Goal: Task Accomplishment & Management: Manage account settings

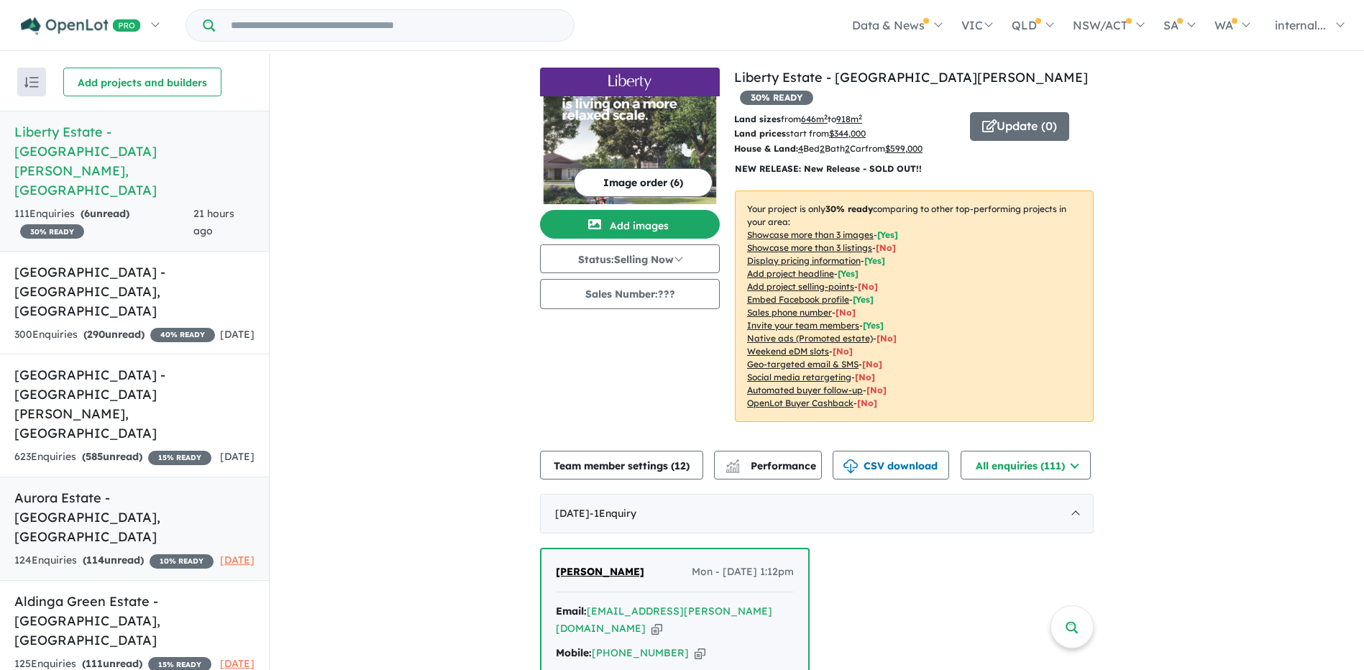
click at [165, 552] on div "124 Enquir ies ( 114 unread) 10 % READY" at bounding box center [113, 560] width 199 height 17
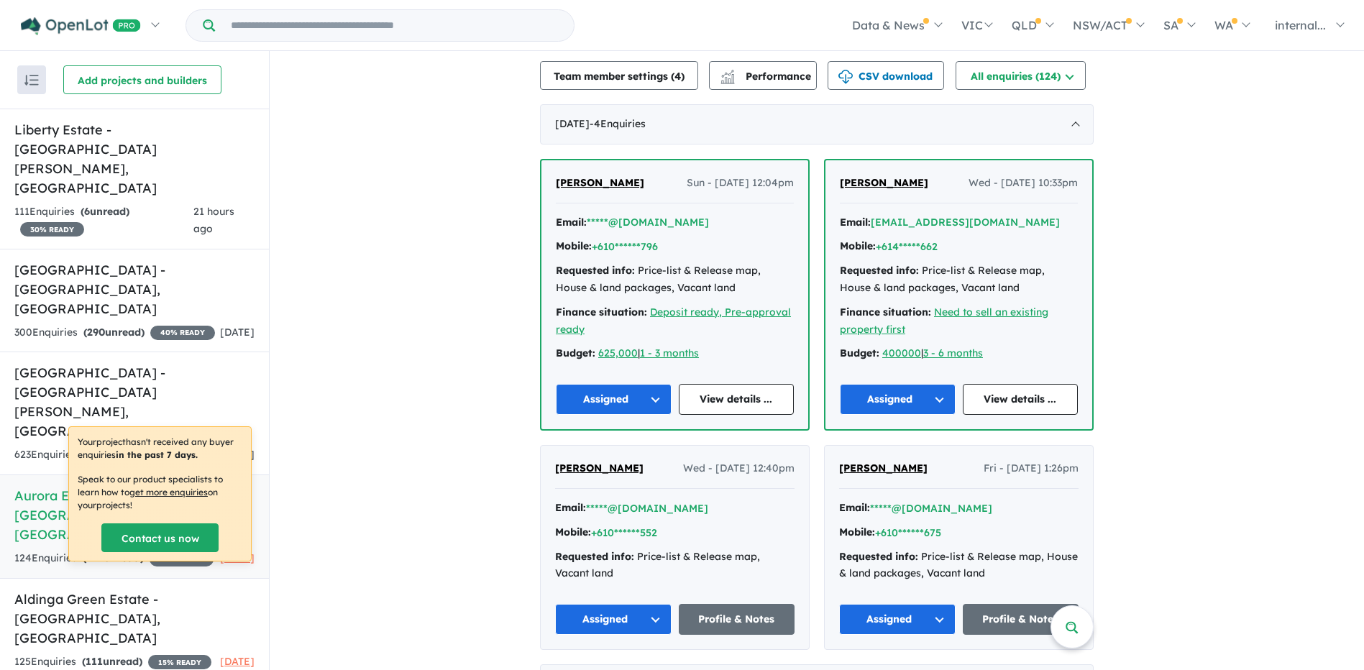
scroll to position [359, 0]
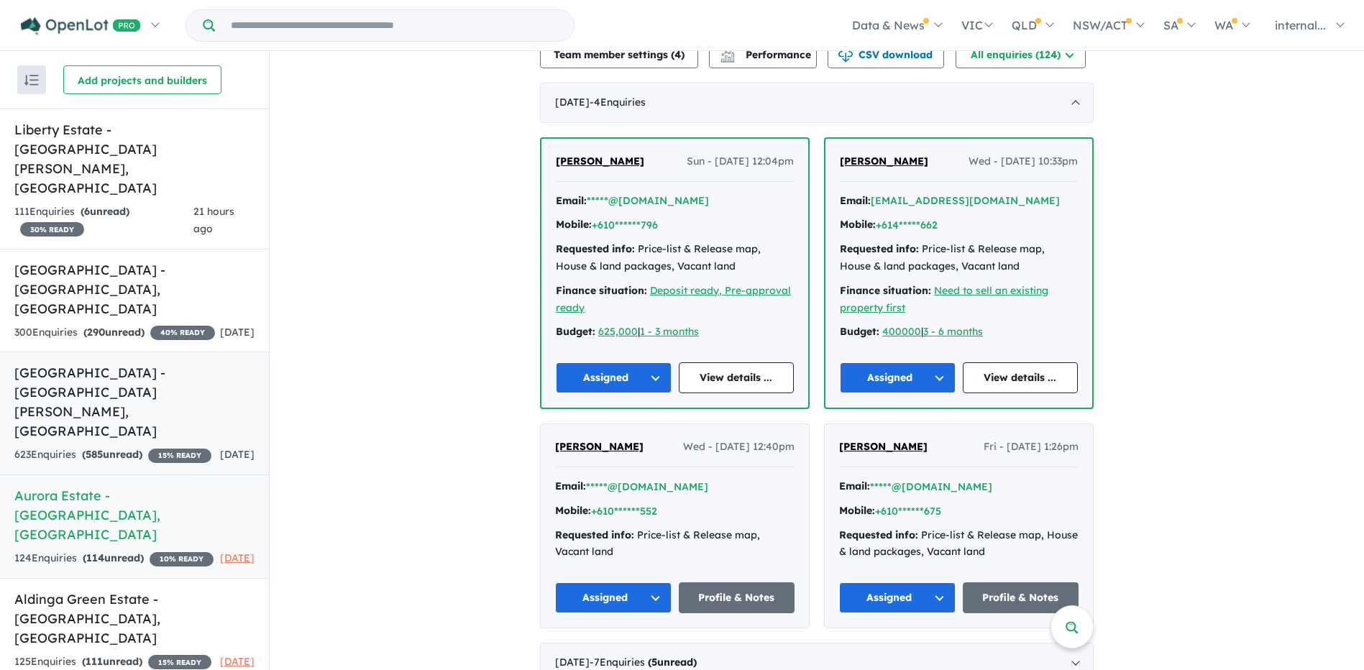
click at [136, 446] on div "623 Enquir ies ( 585 unread) 15 % READY" at bounding box center [112, 454] width 197 height 17
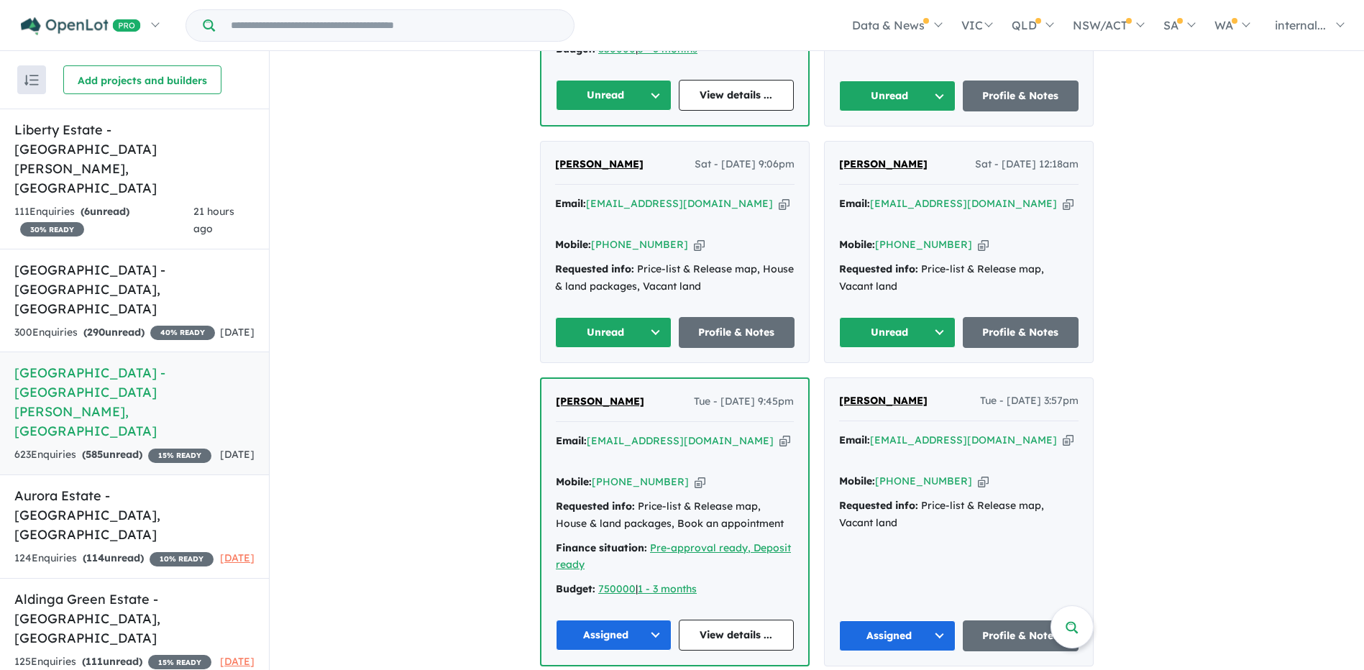
scroll to position [575, 0]
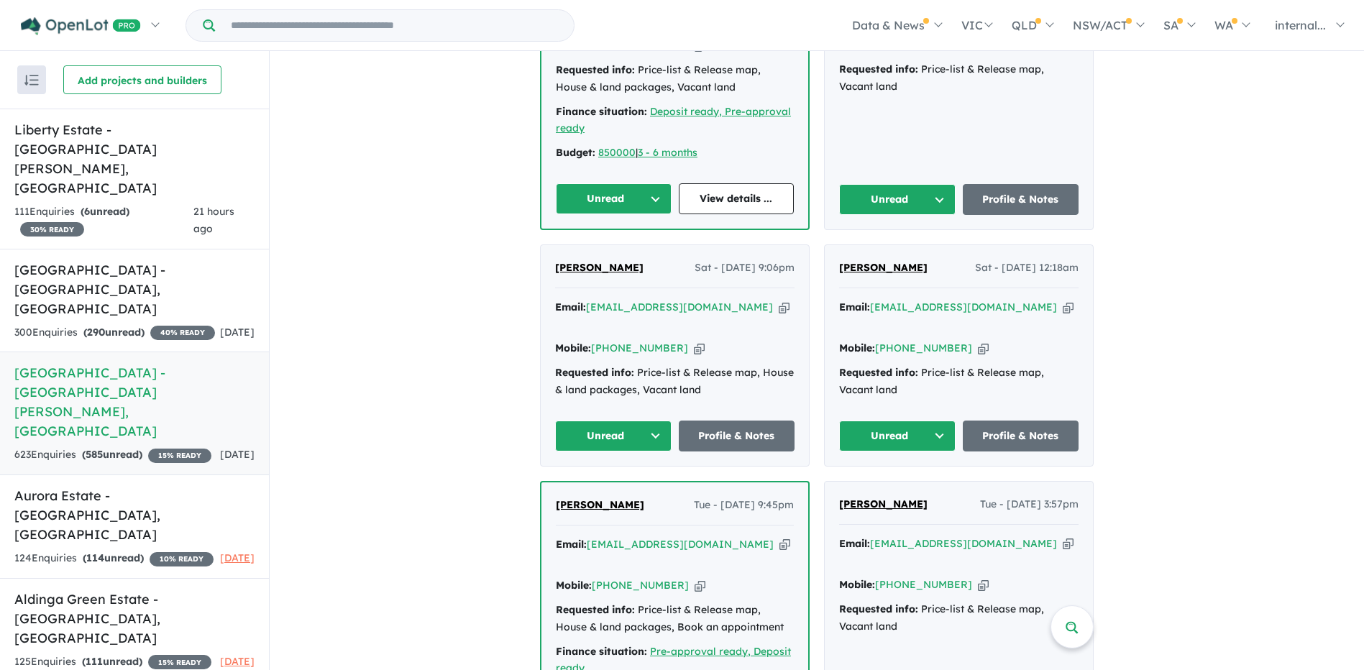
click at [1063, 300] on icon "button" at bounding box center [1068, 307] width 11 height 15
click at [978, 341] on icon "button" at bounding box center [983, 348] width 11 height 15
click at [1063, 300] on icon "button" at bounding box center [1068, 307] width 11 height 15
drag, startPoint x: 962, startPoint y: 296, endPoint x: 935, endPoint y: 244, distance: 58.2
click at [978, 341] on icon "button" at bounding box center [983, 348] width 11 height 15
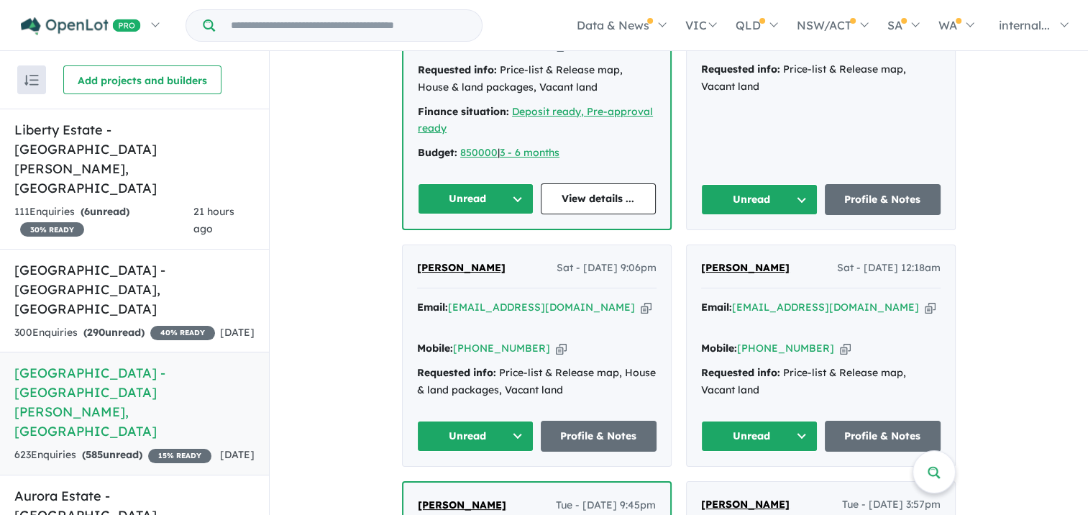
click at [748, 421] on button "Unread" at bounding box center [759, 436] width 116 height 31
click at [746, 487] on button "Assigned" at bounding box center [764, 503] width 125 height 33
click at [641, 300] on icon "button" at bounding box center [646, 307] width 11 height 15
drag, startPoint x: 541, startPoint y: 311, endPoint x: 535, endPoint y: 289, distance: 23.0
click at [556, 341] on icon "button" at bounding box center [561, 348] width 11 height 15
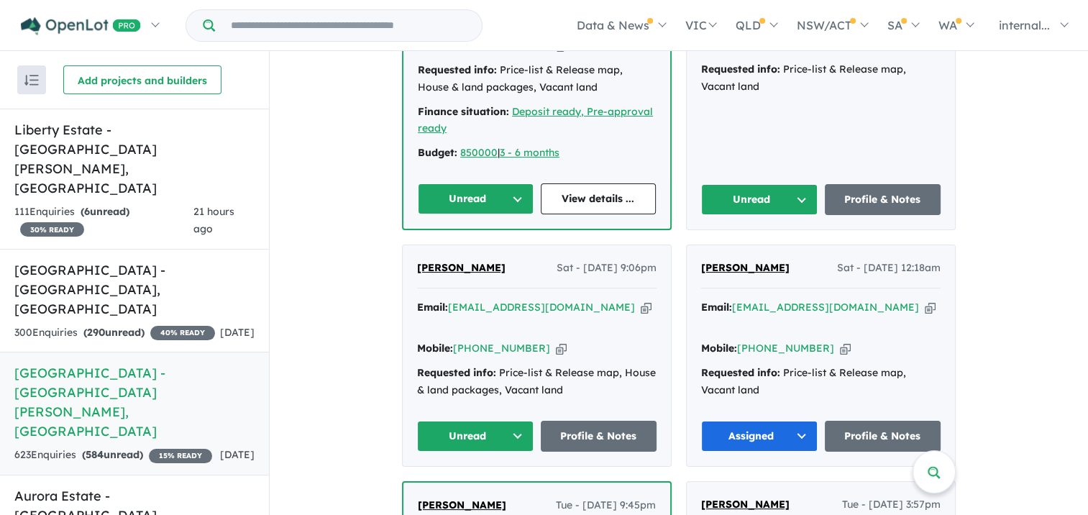
drag, startPoint x: 615, startPoint y: 267, endPoint x: 528, endPoint y: 214, distance: 102.0
click at [641, 300] on icon "button" at bounding box center [646, 307] width 11 height 15
drag, startPoint x: 564, startPoint y: 347, endPoint x: 497, endPoint y: 335, distance: 67.3
click at [497, 364] on div "Requested info: Price-list & Release map, House & land packages, Vacant land" at bounding box center [536, 381] width 239 height 35
drag, startPoint x: 495, startPoint y: 390, endPoint x: 495, endPoint y: 374, distance: 16.6
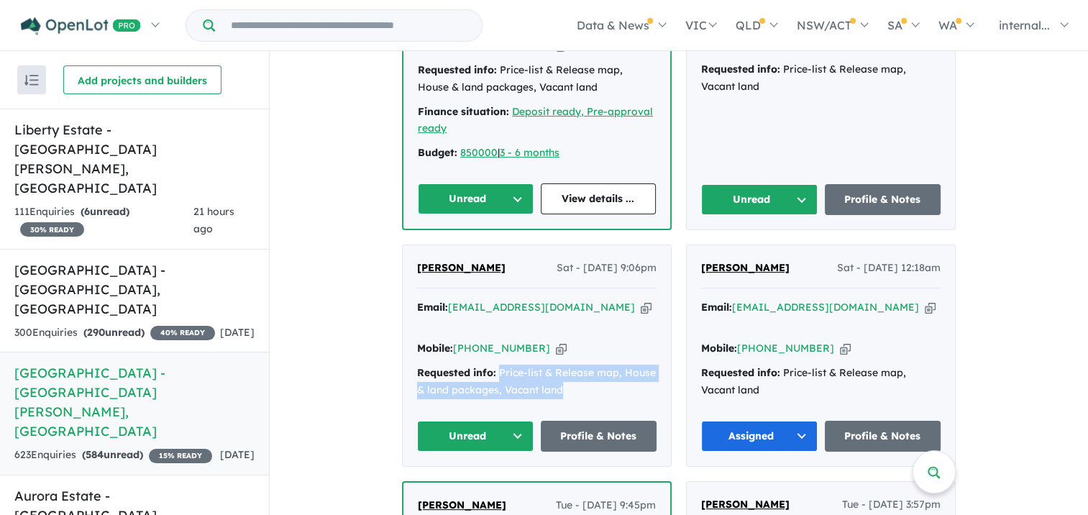
click at [495, 421] on button "Unread" at bounding box center [475, 436] width 116 height 31
click at [459, 487] on button "Assigned" at bounding box center [480, 503] width 125 height 33
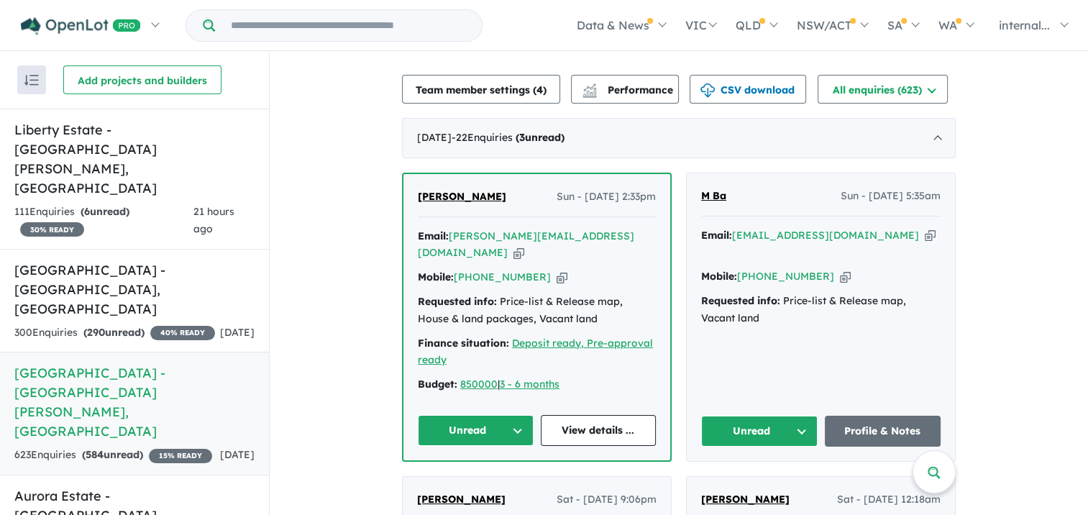
scroll to position [288, 0]
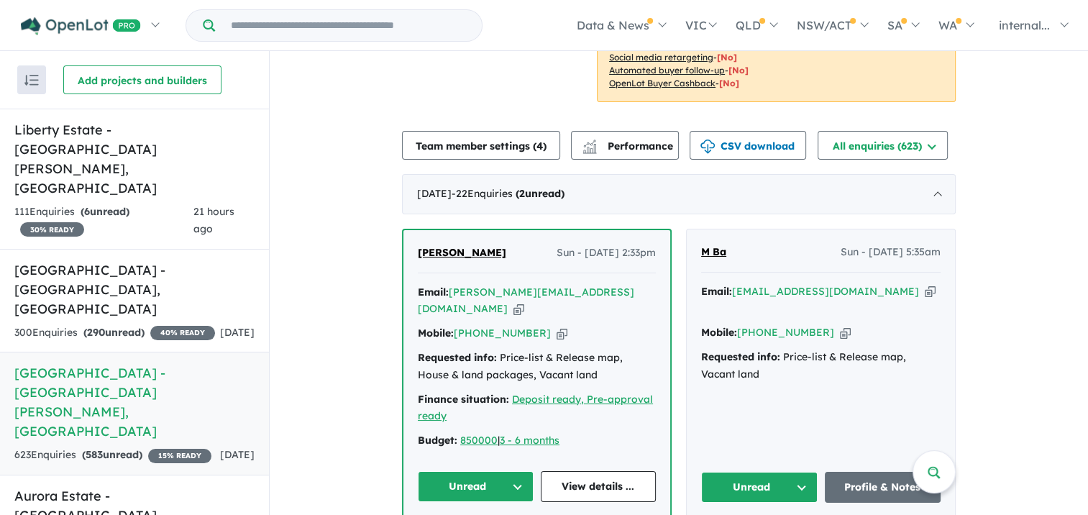
click at [925, 284] on icon "button" at bounding box center [930, 291] width 11 height 15
click at [815, 324] on div "Mobile: [PHONE_NUMBER] Copied!" at bounding box center [820, 332] width 239 height 17
click at [840, 325] on icon "button" at bounding box center [845, 332] width 11 height 15
click at [925, 284] on icon "button" at bounding box center [930, 291] width 11 height 15
click at [840, 325] on icon "button" at bounding box center [845, 332] width 11 height 15
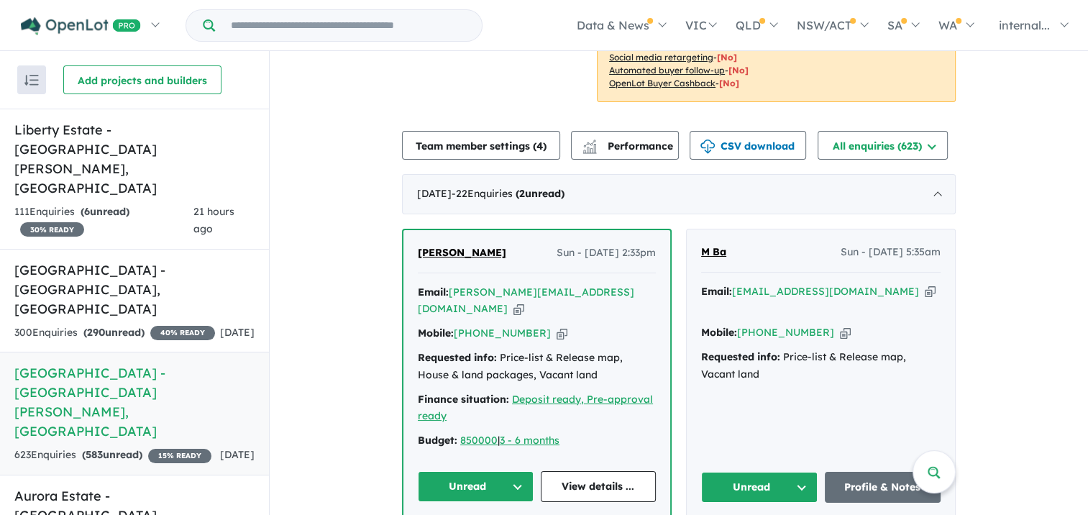
click at [524, 301] on icon "button" at bounding box center [518, 308] width 11 height 15
click at [755, 472] on button "Unread" at bounding box center [759, 487] width 116 height 31
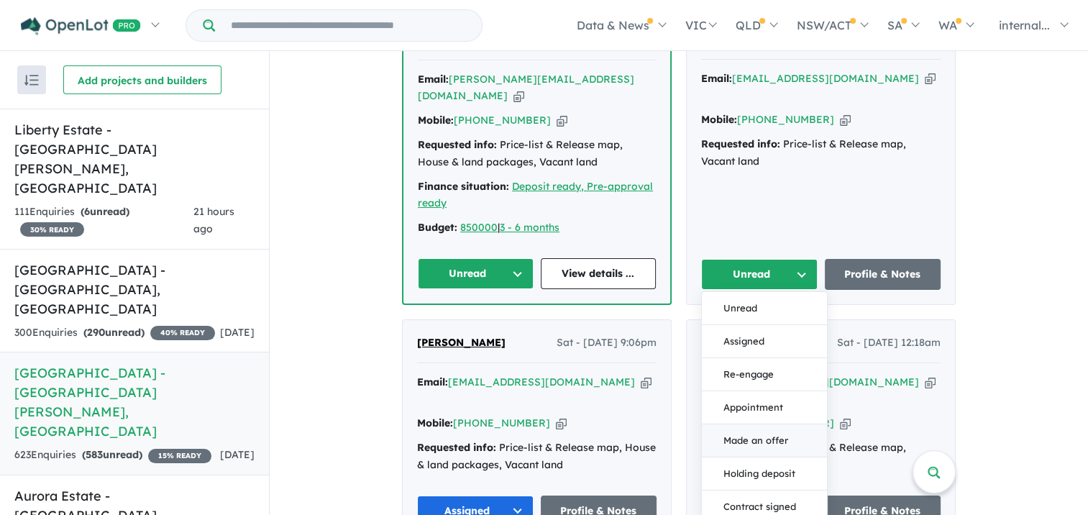
scroll to position [503, 0]
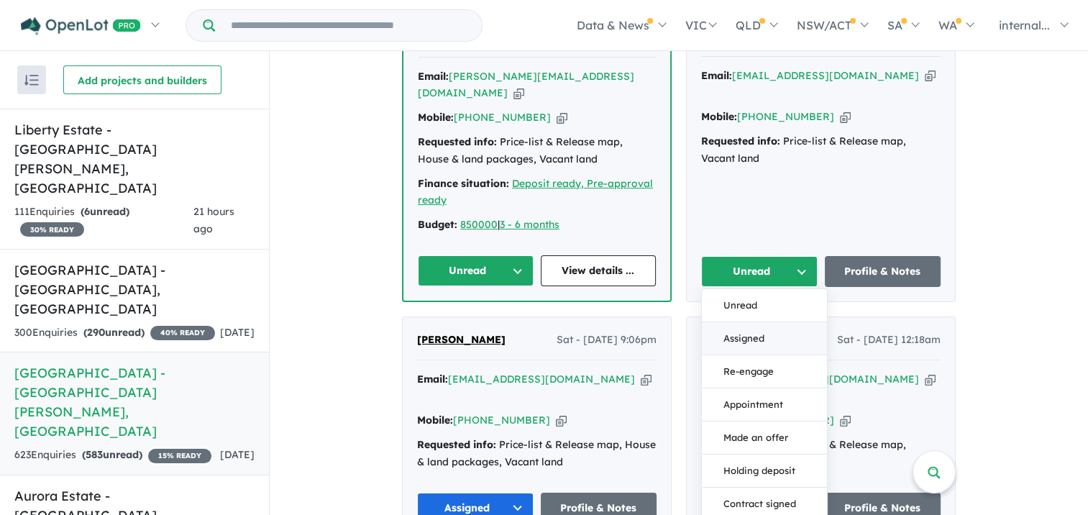
click at [740, 322] on button "Assigned" at bounding box center [764, 338] width 125 height 33
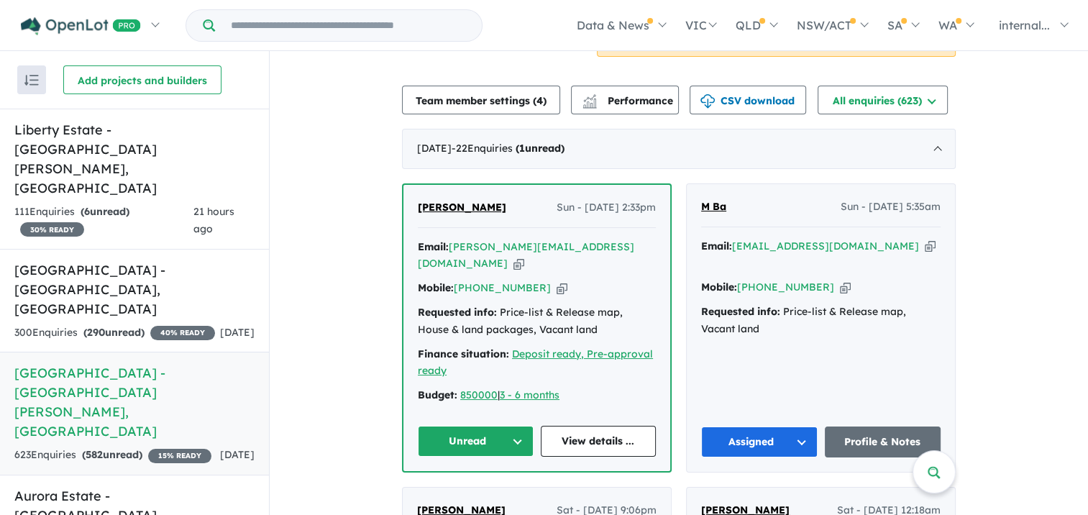
scroll to position [216, 0]
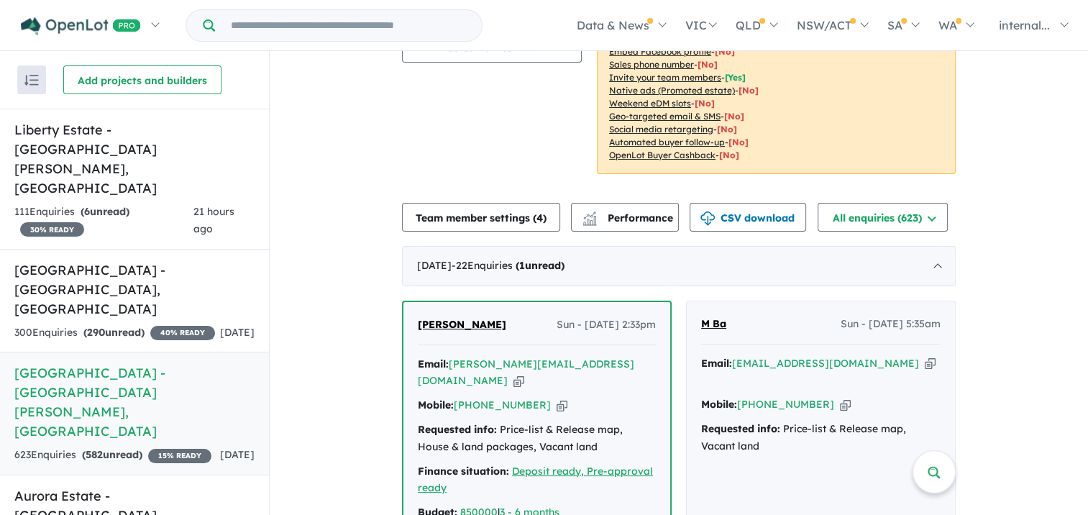
click at [556, 398] on icon "button" at bounding box center [561, 405] width 11 height 15
click at [524, 373] on icon "button" at bounding box center [518, 380] width 11 height 15
click at [444, 318] on span "[PERSON_NAME]" at bounding box center [462, 324] width 88 height 13
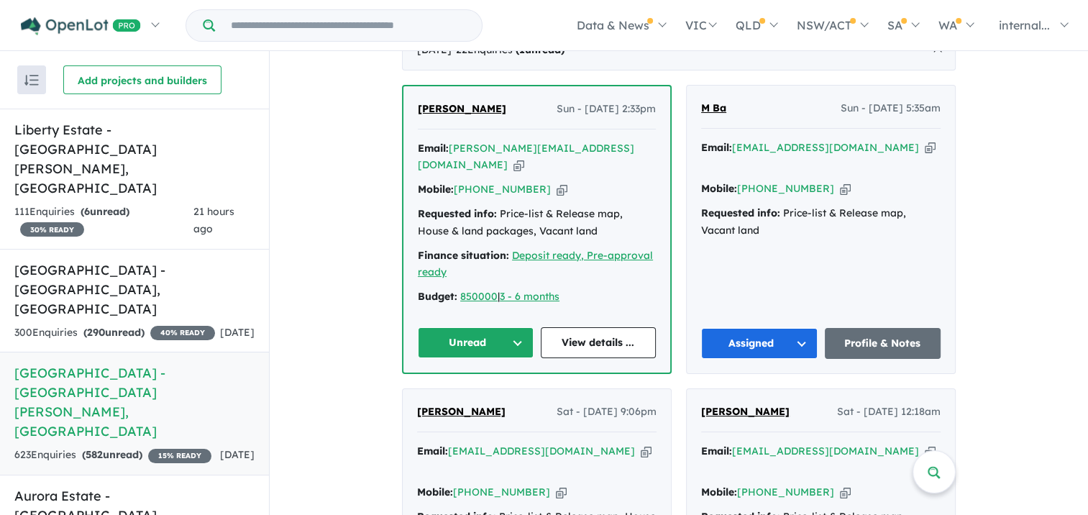
click at [497, 327] on button "Unread" at bounding box center [476, 342] width 116 height 31
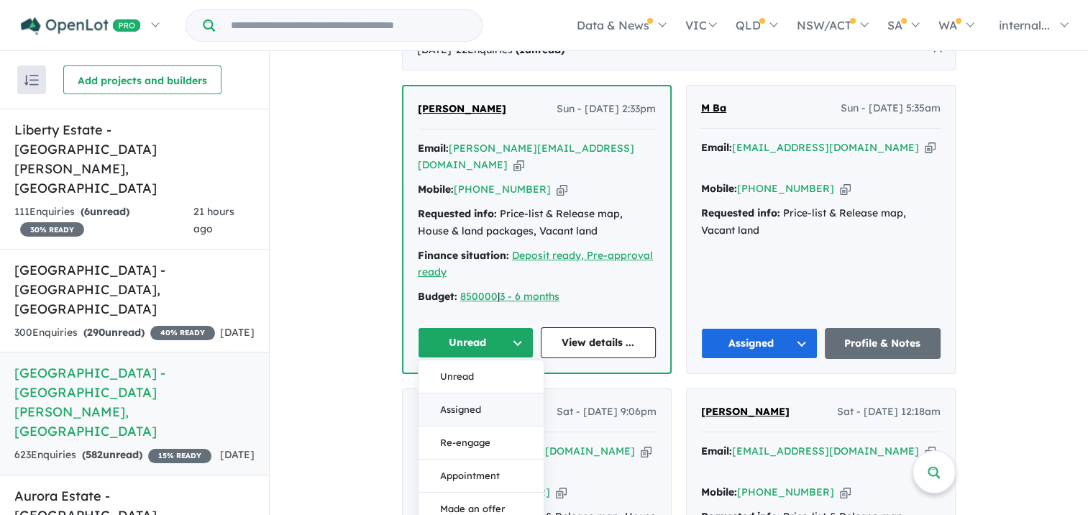
click at [462, 393] on button "Assigned" at bounding box center [480, 409] width 125 height 33
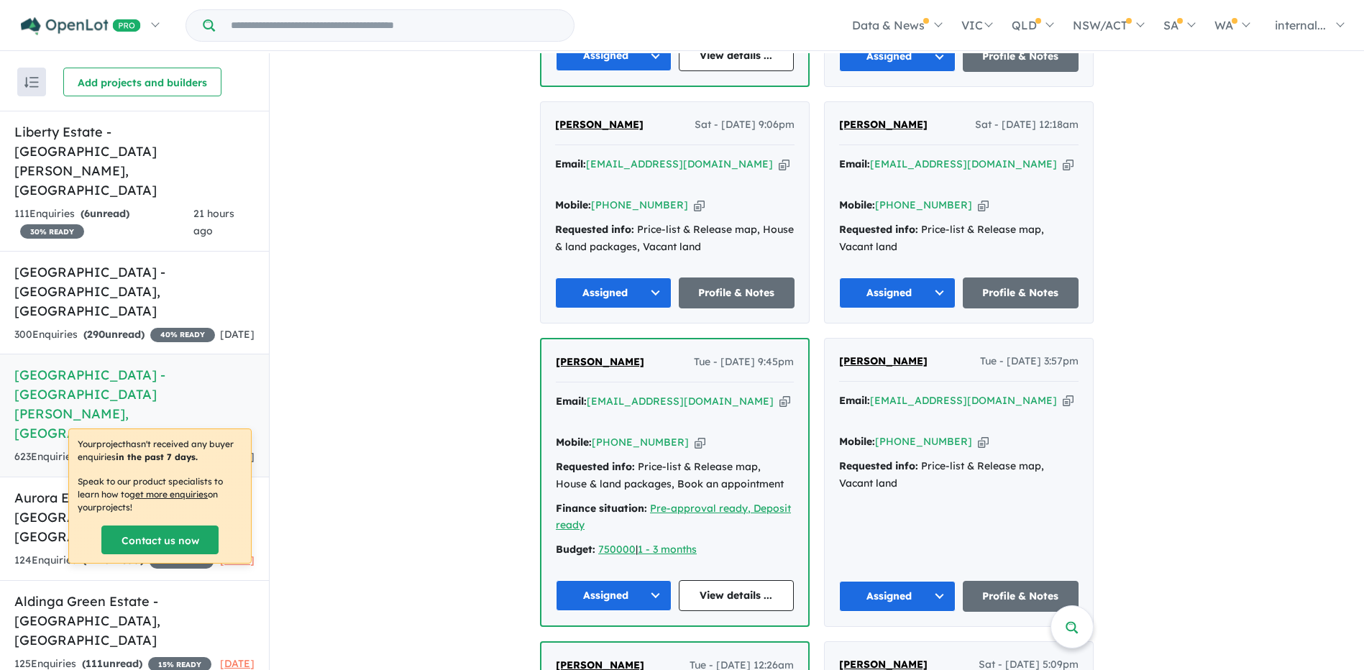
scroll to position [719, 0]
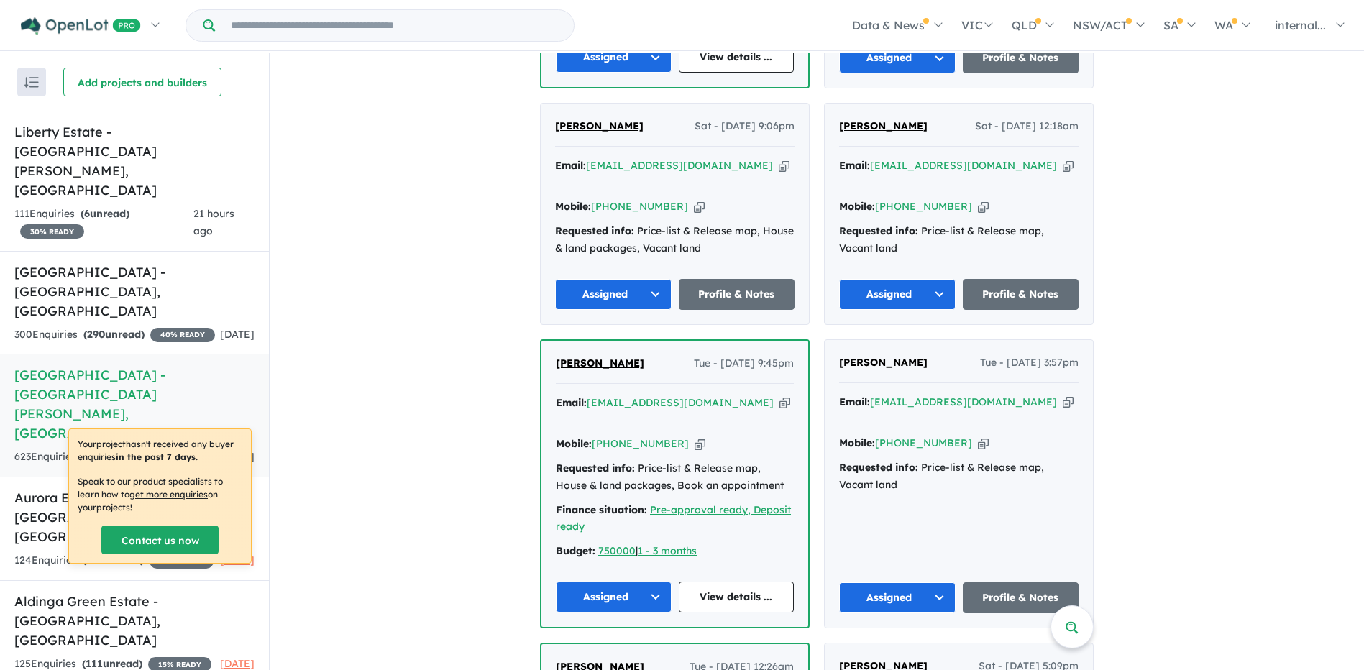
click at [1063, 395] on icon "button" at bounding box center [1068, 402] width 11 height 15
click at [978, 436] on icon "button" at bounding box center [983, 443] width 11 height 15
drag, startPoint x: 728, startPoint y: 365, endPoint x: 804, endPoint y: 439, distance: 106.3
click at [779, 395] on icon "button" at bounding box center [784, 402] width 11 height 15
click at [694, 436] on icon "button" at bounding box center [699, 443] width 11 height 15
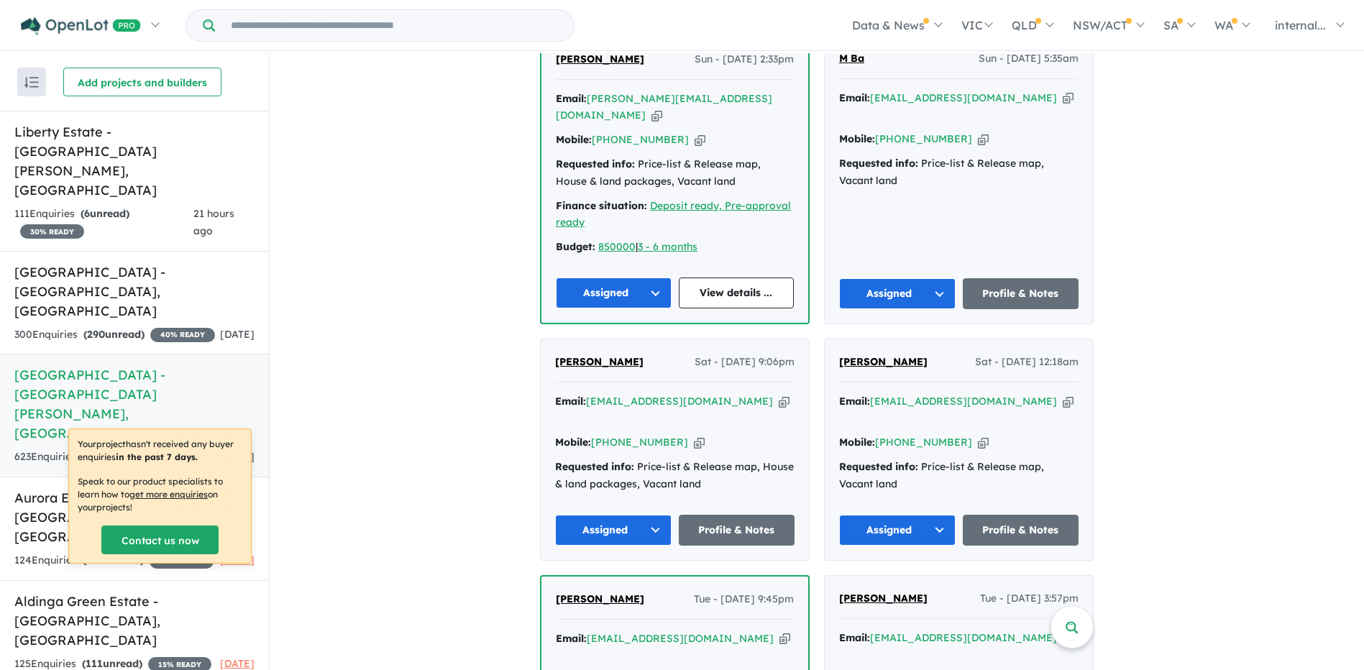
scroll to position [431, 0]
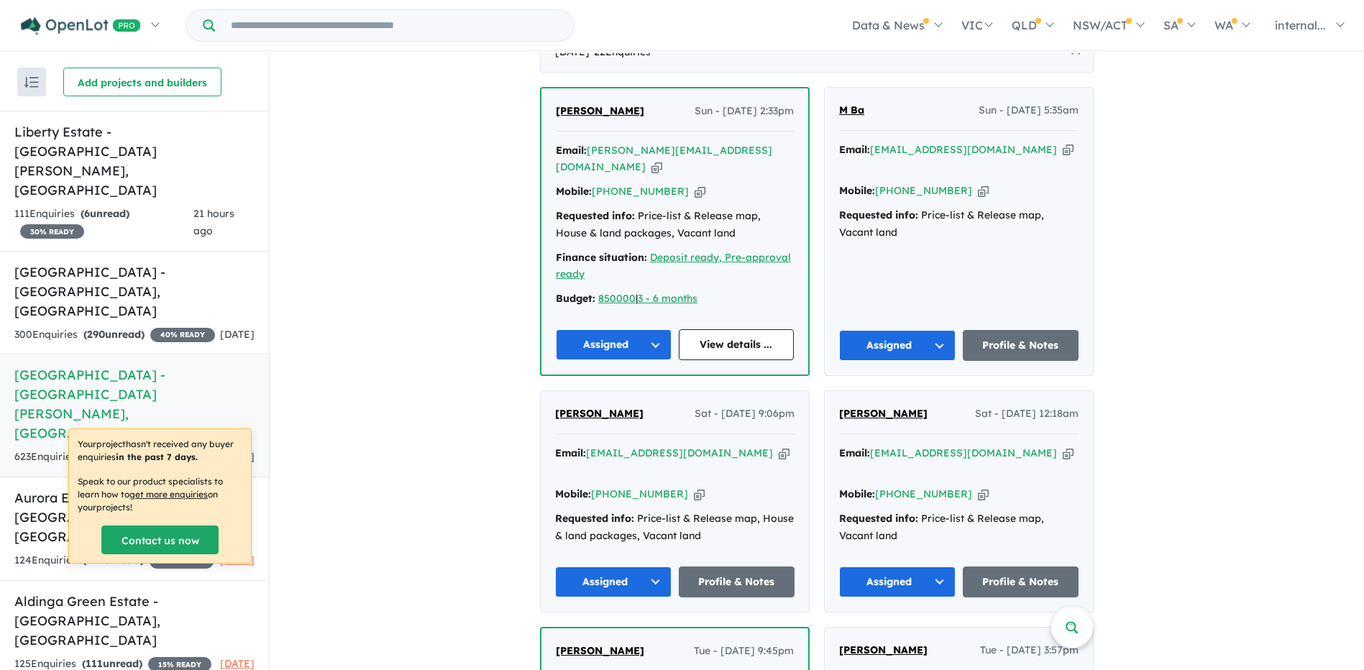
click at [986, 445] on div "Email: [EMAIL_ADDRESS][DOMAIN_NAME] Copied!" at bounding box center [958, 462] width 239 height 35
click at [1063, 446] on icon "button" at bounding box center [1068, 453] width 11 height 15
click at [978, 487] on icon "button" at bounding box center [983, 494] width 11 height 15
click at [779, 446] on icon "button" at bounding box center [784, 453] width 11 height 15
drag, startPoint x: 681, startPoint y: 455, endPoint x: 699, endPoint y: 444, distance: 21.3
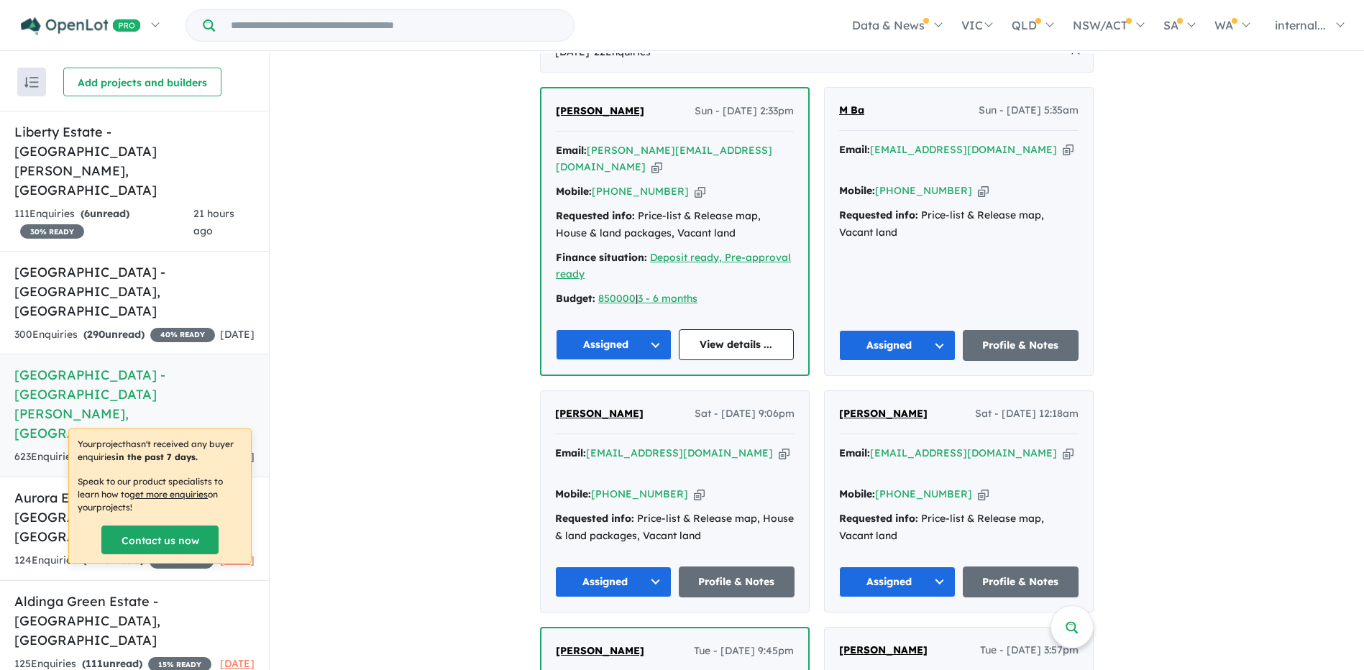
click at [694, 487] on icon "button" at bounding box center [699, 494] width 11 height 15
click at [662, 160] on icon "button" at bounding box center [656, 167] width 11 height 15
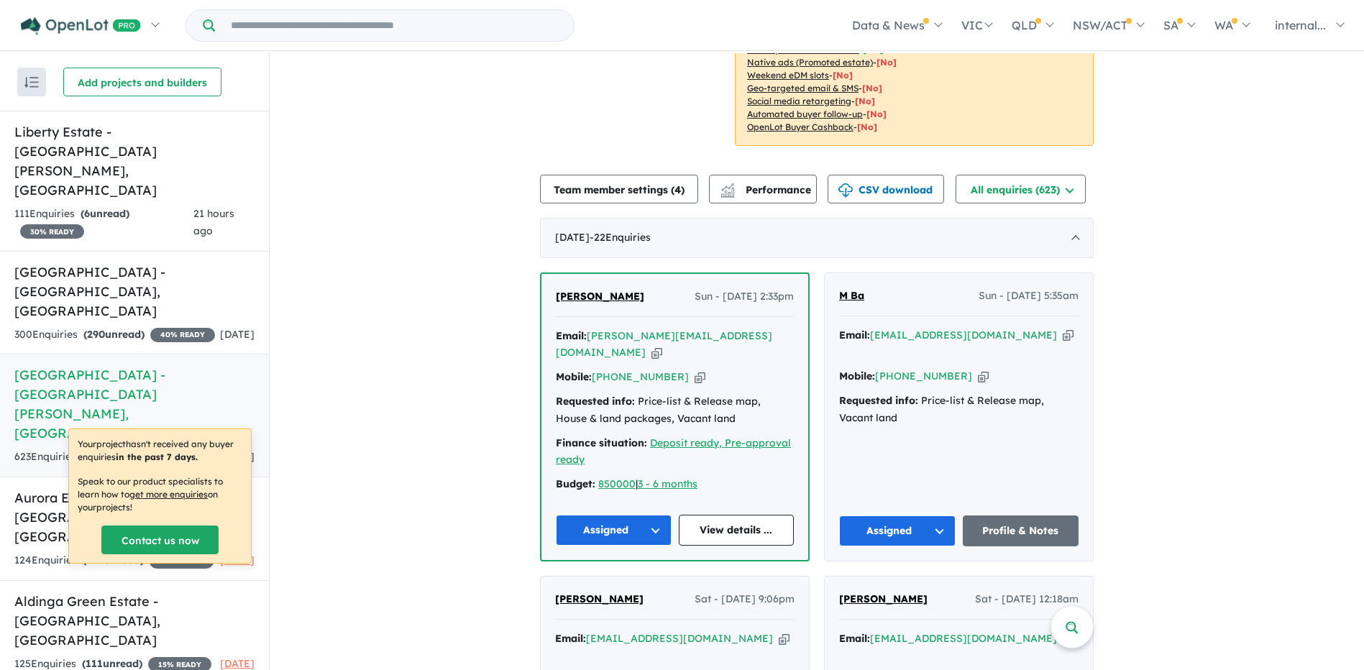
scroll to position [216, 0]
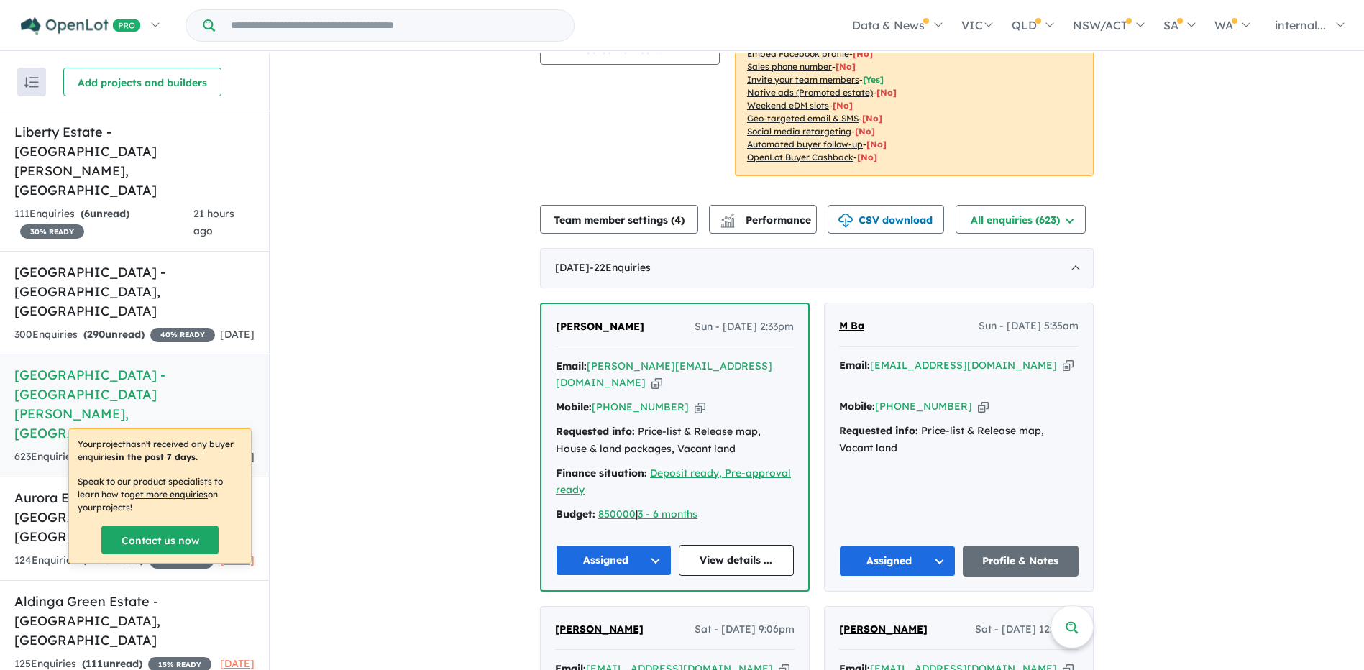
click at [694, 400] on icon "button" at bounding box center [699, 407] width 11 height 15
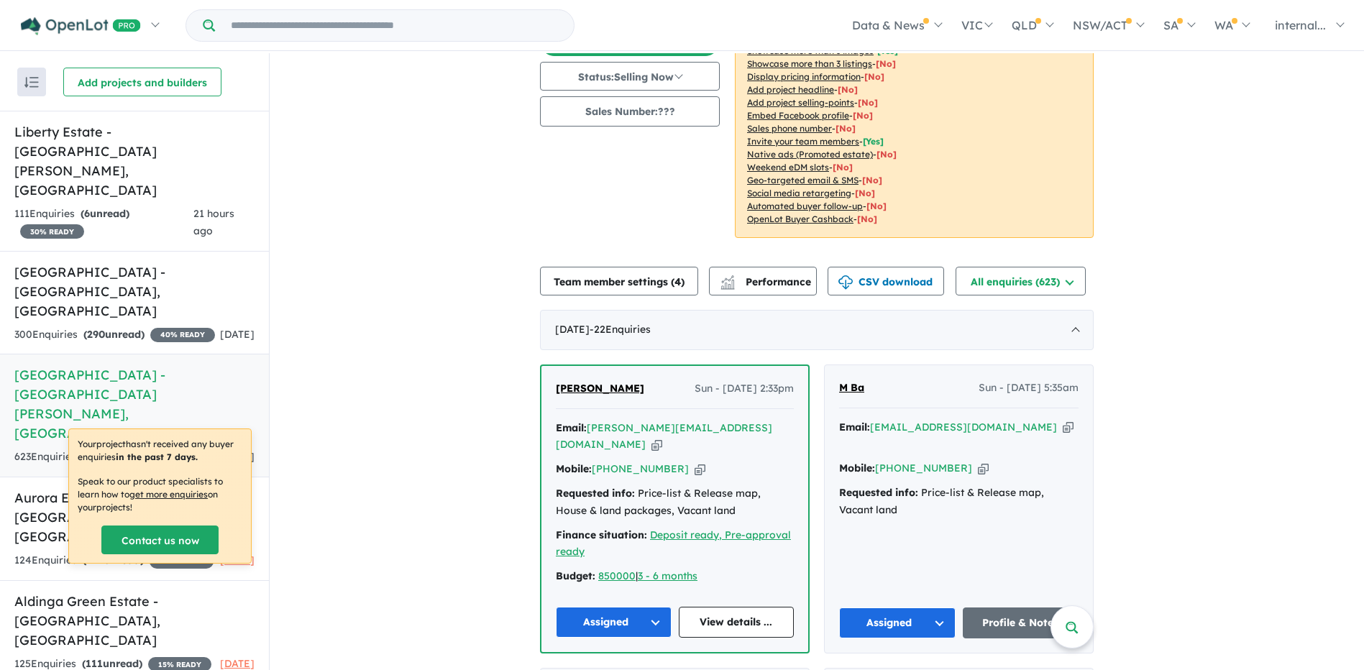
scroll to position [72, 0]
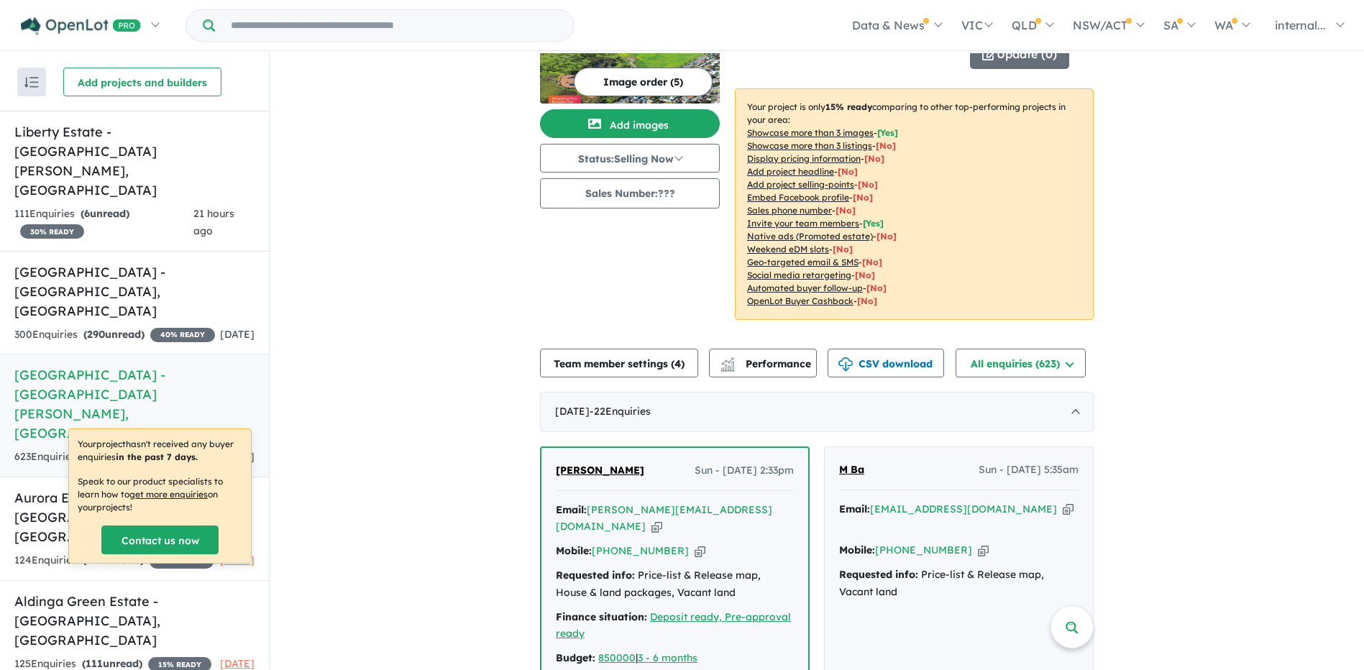
click at [144, 328] on strong "( 290 unread)" at bounding box center [113, 334] width 61 height 13
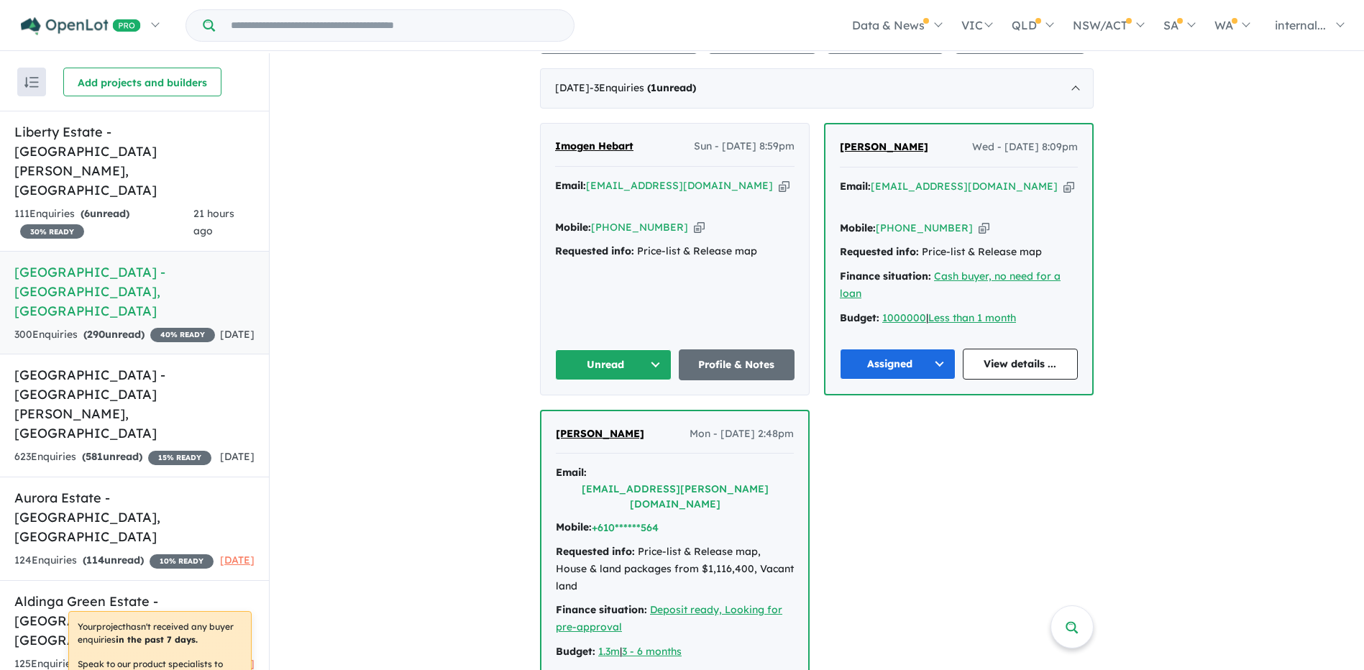
scroll to position [503, 0]
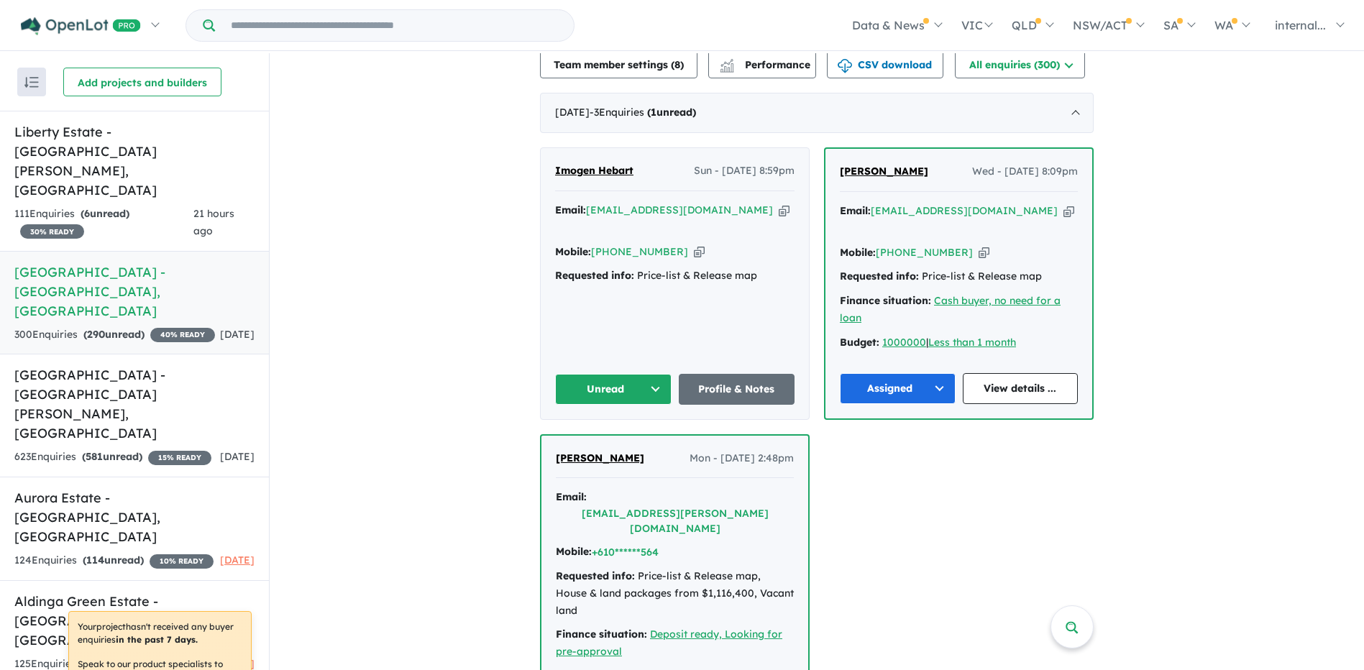
click at [779, 211] on icon "button" at bounding box center [784, 210] width 11 height 15
click at [694, 244] on icon "button" at bounding box center [699, 251] width 11 height 15
click at [779, 208] on icon "button" at bounding box center [784, 210] width 11 height 15
click at [625, 374] on button "Unread" at bounding box center [613, 389] width 116 height 31
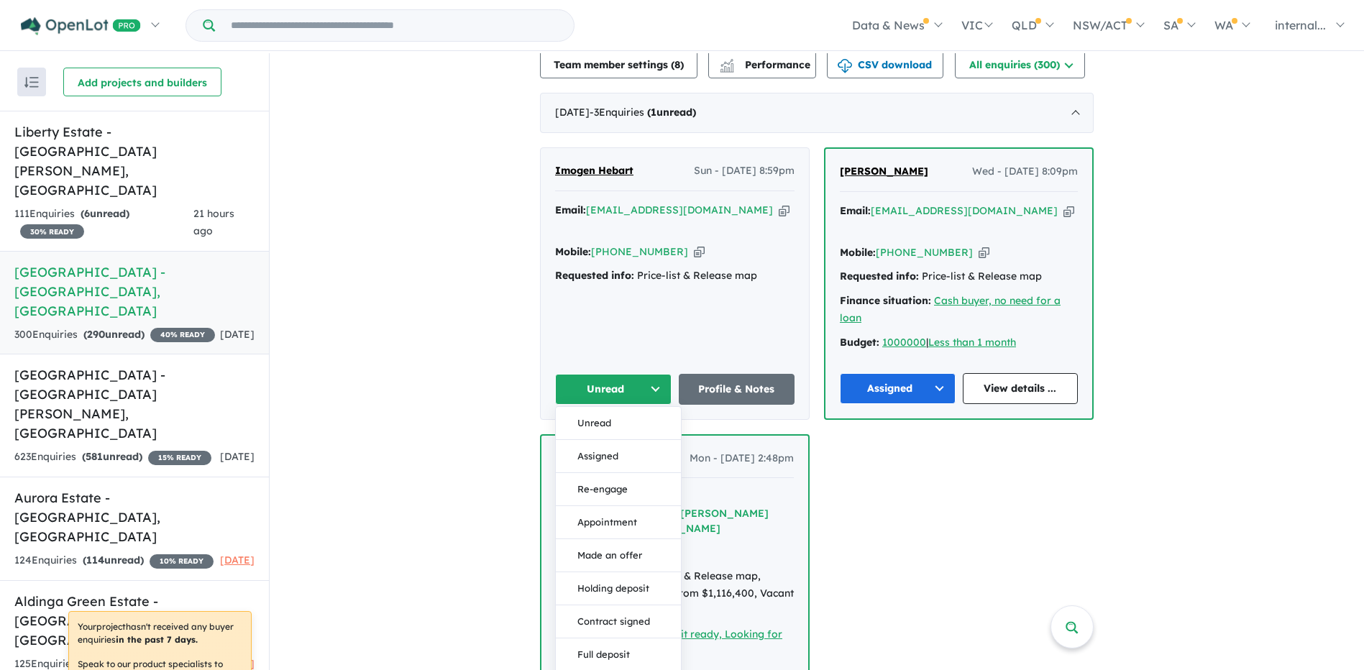
click at [591, 440] on button "Assigned" at bounding box center [618, 456] width 125 height 33
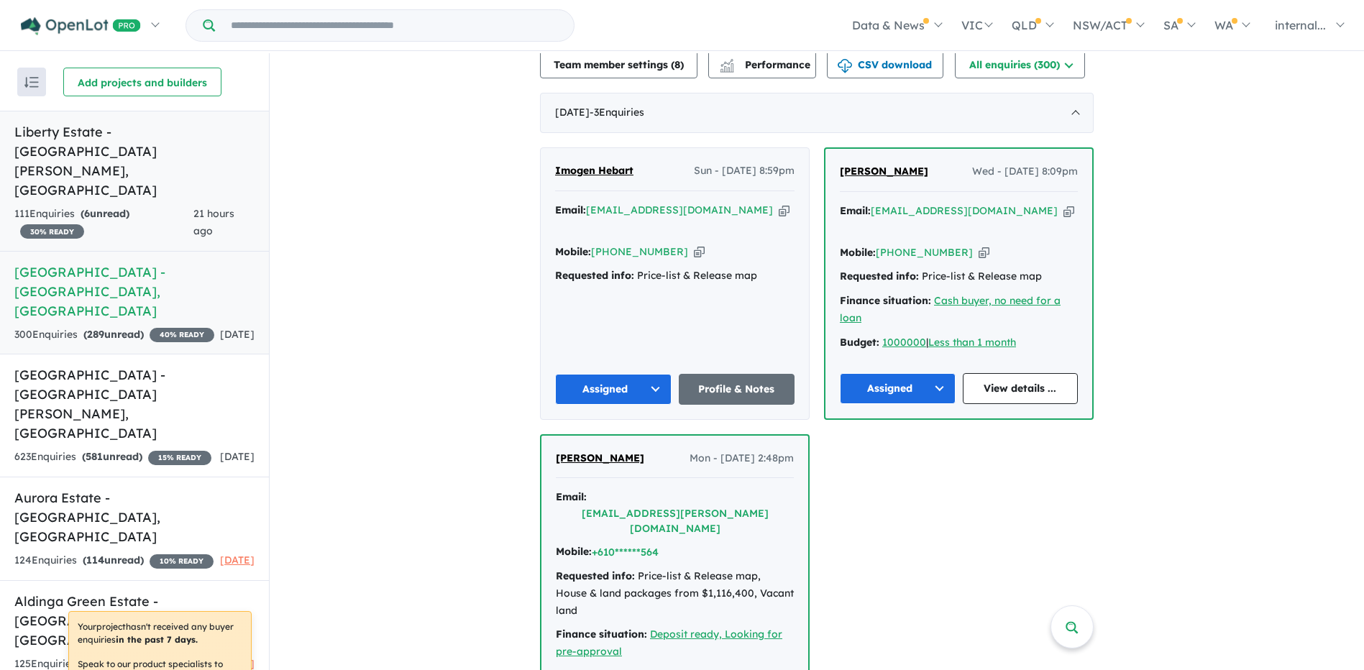
click at [129, 206] on div "111 Enquir ies ( 6 unread) 30 % READY" at bounding box center [103, 223] width 179 height 35
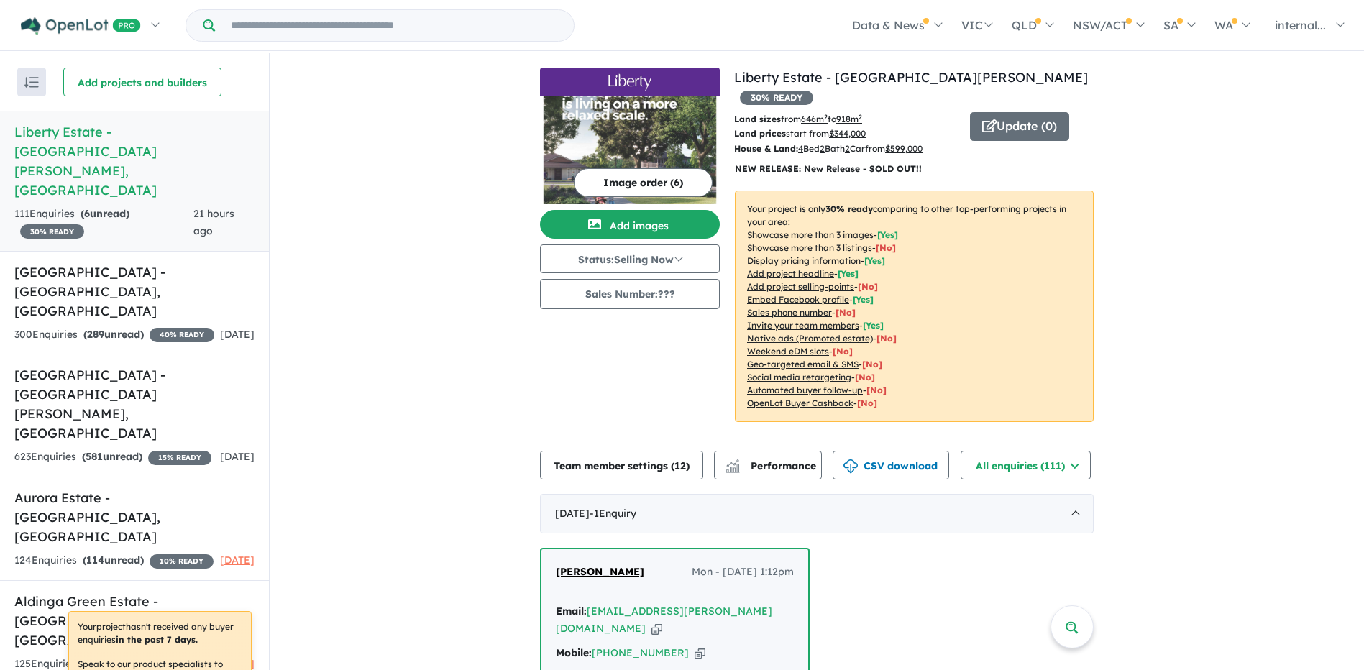
drag, startPoint x: 154, startPoint y: 208, endPoint x: 151, endPoint y: 191, distance: 17.5
click at [154, 262] on h5 "[GEOGRAPHIC_DATA] - [GEOGRAPHIC_DATA] , [GEOGRAPHIC_DATA]" at bounding box center [134, 291] width 240 height 58
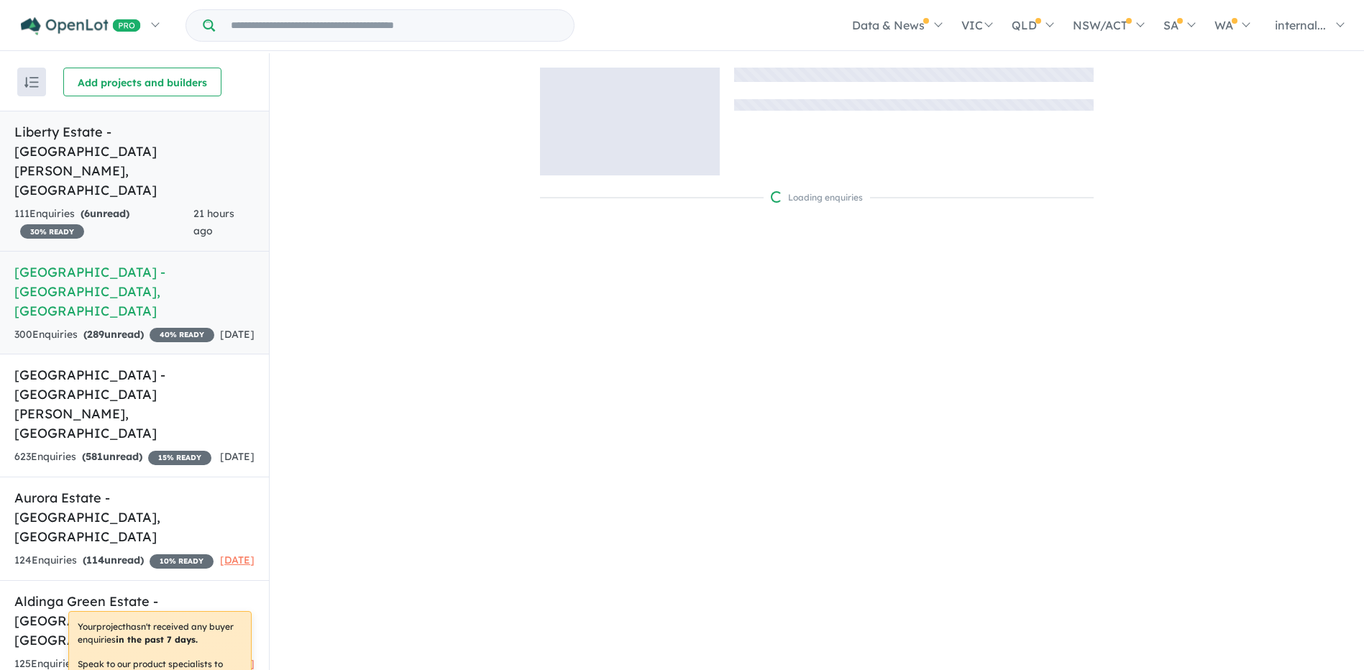
click at [165, 206] on div "111 Enquir ies ( 6 unread) 30 % READY" at bounding box center [103, 223] width 179 height 35
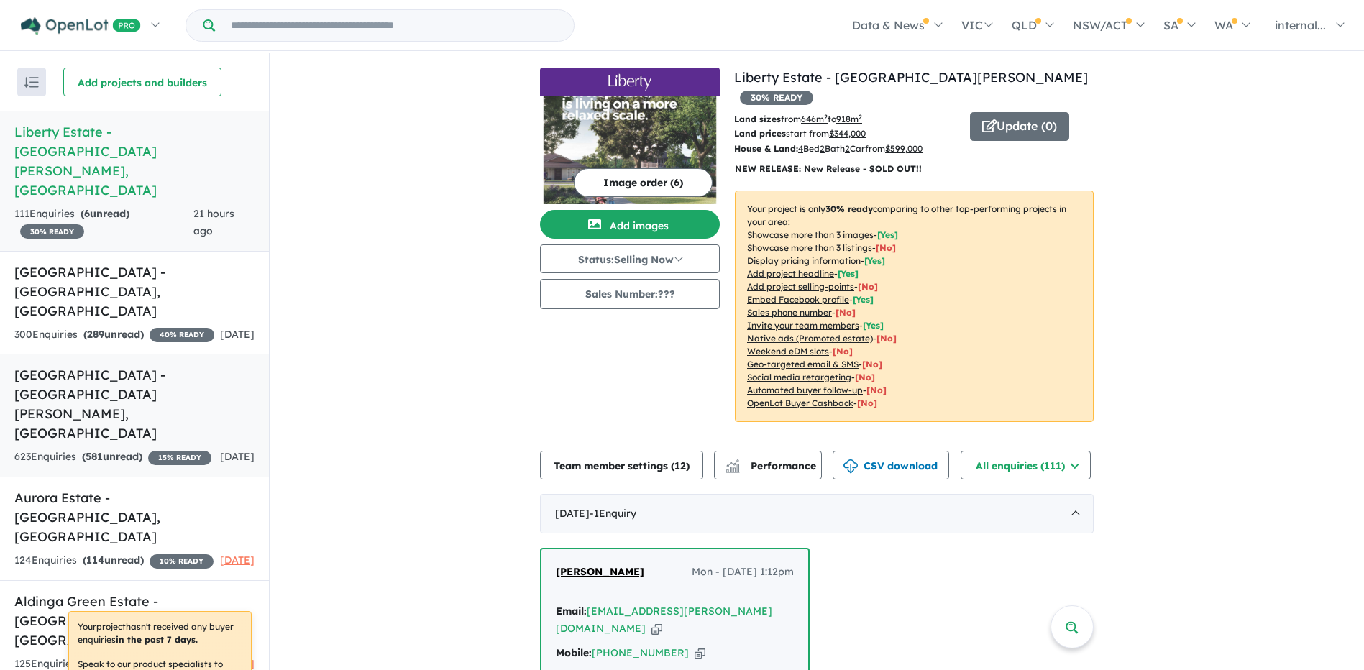
click at [140, 449] on div "623 Enquir ies ( 581 unread) 15 % READY" at bounding box center [112, 457] width 197 height 17
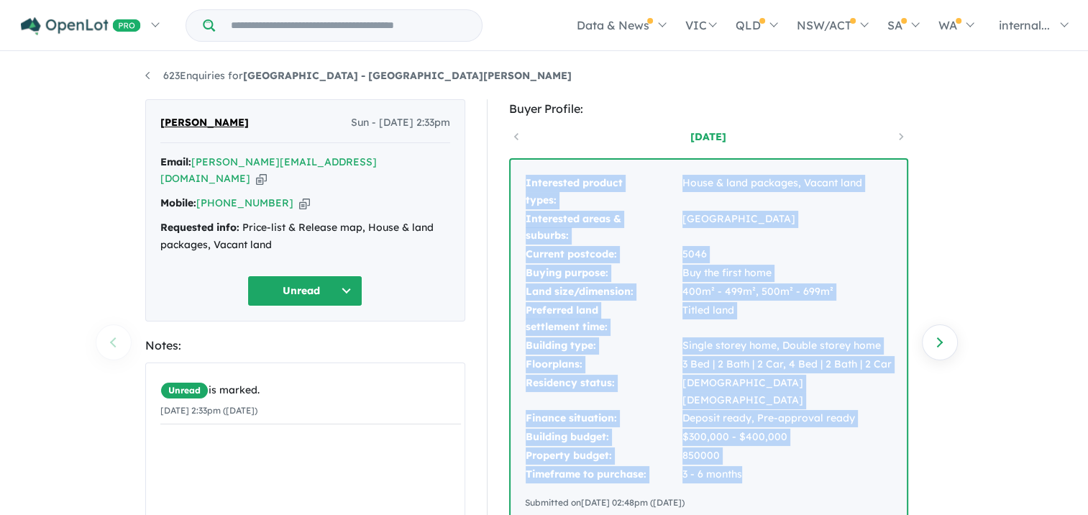
drag, startPoint x: 774, startPoint y: 451, endPoint x: 518, endPoint y: 193, distance: 363.0
click at [518, 193] on div "Interested product types: House & land packages, Vacant land Interested areas &…" at bounding box center [708, 342] width 396 height 364
copy tbody "Interested product types: House & land packages, Vacant land Interested areas &…"
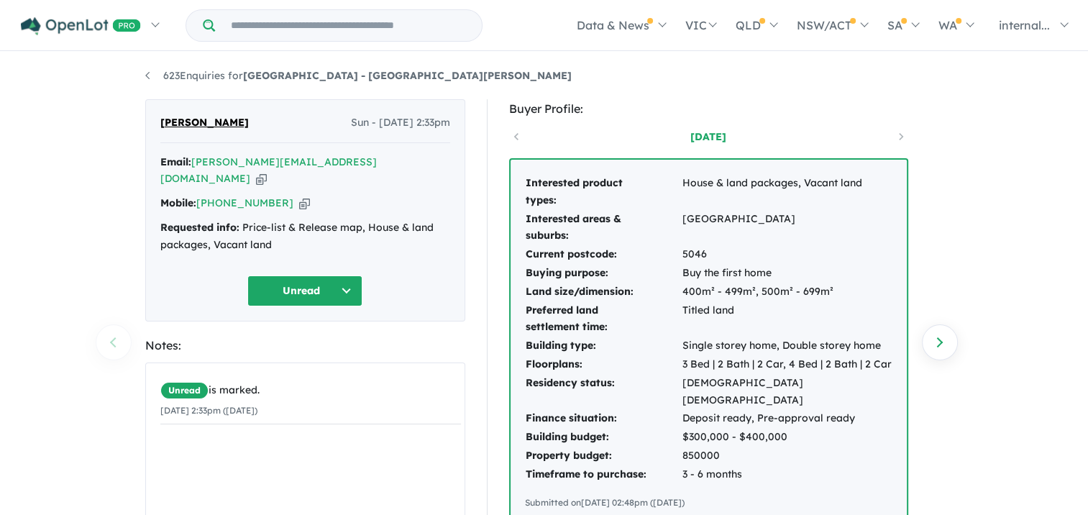
click at [436, 243] on div "Jose Viveiros Sun - 31/08/2025, 2:33pm Email: jose.viveiros82@gmail.com Copied!…" at bounding box center [305, 210] width 320 height 222
